Goal: Information Seeking & Learning: Learn about a topic

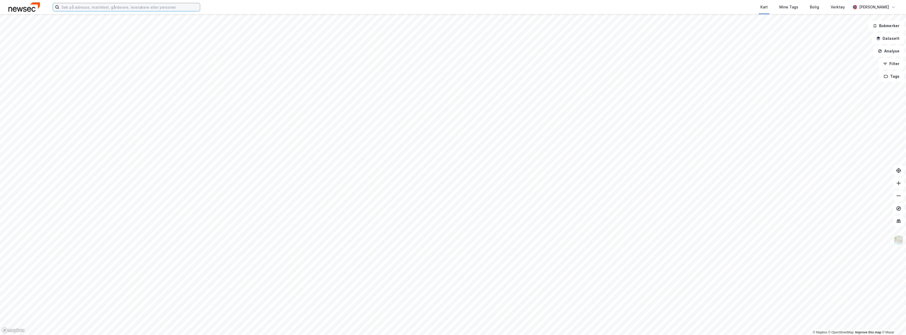
click at [148, 5] on input at bounding box center [129, 7] width 141 height 8
paste input "Sognsvannsveien 53–67"
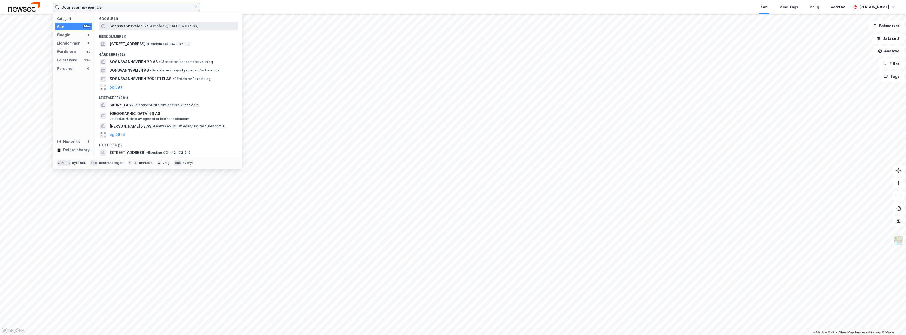
type input "Sognsvannsveien 53"
